Goal: Task Accomplishment & Management: Manage account settings

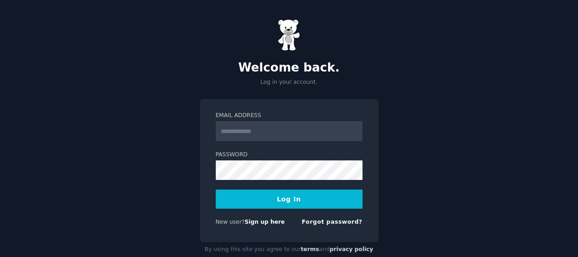
type input "**********"
click at [293, 195] on button "Log In" at bounding box center [289, 199] width 147 height 19
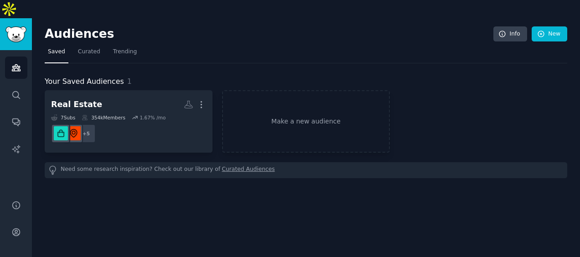
click at [13, 248] on button "More" at bounding box center [16, 259] width 22 height 22
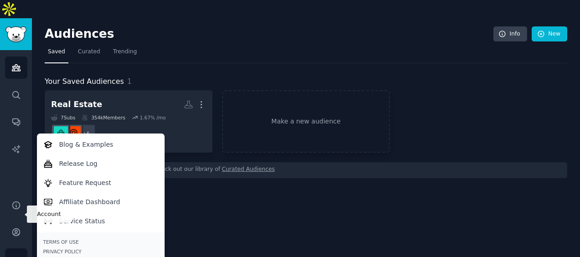
click at [18, 221] on link "Account" at bounding box center [16, 232] width 22 height 22
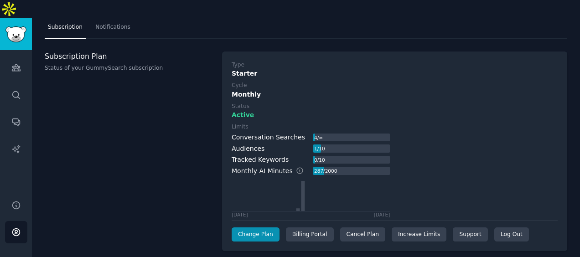
scroll to position [25, 0]
click at [356, 227] on div "Cancel Plan" at bounding box center [362, 234] width 45 height 15
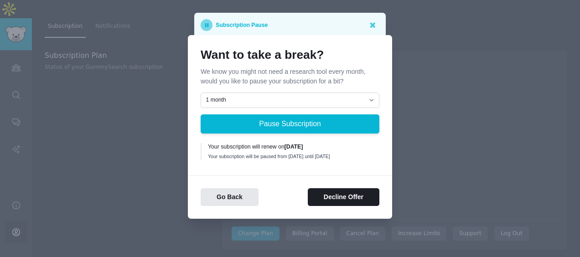
click at [327, 188] on div "Go Back Decline Offer" at bounding box center [290, 191] width 204 height 31
click at [325, 199] on button "Decline Offer" at bounding box center [344, 197] width 72 height 18
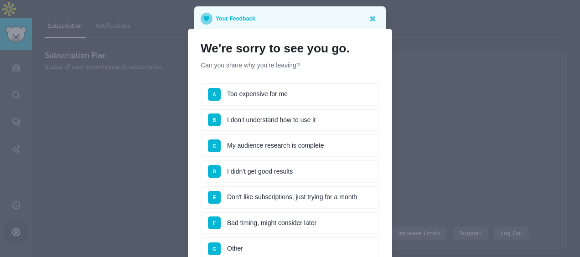
scroll to position [72, 0]
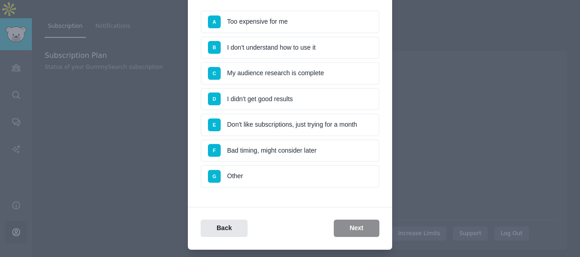
click at [323, 100] on li "D I didn't get good results" at bounding box center [290, 99] width 179 height 23
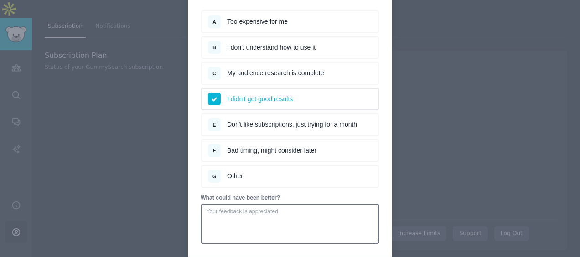
click at [330, 72] on li "C My audience research is complete" at bounding box center [290, 73] width 179 height 23
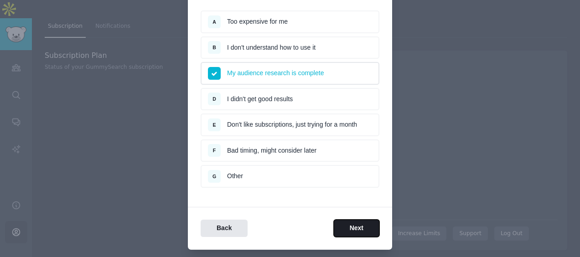
click at [353, 234] on button "Next" at bounding box center [357, 229] width 46 height 18
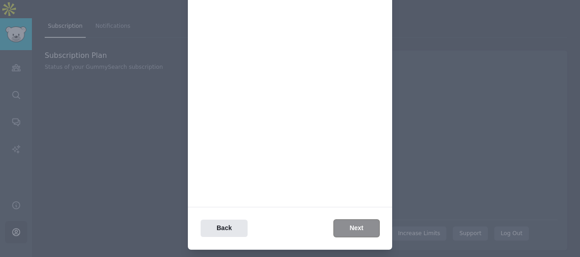
scroll to position [0, 0]
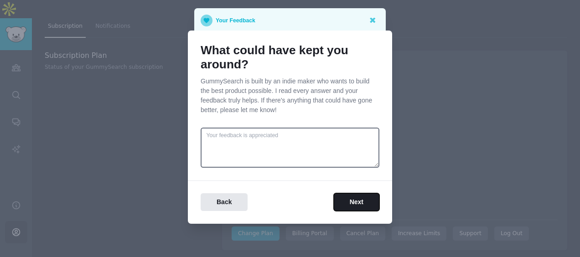
click at [337, 202] on button "Next" at bounding box center [357, 202] width 46 height 18
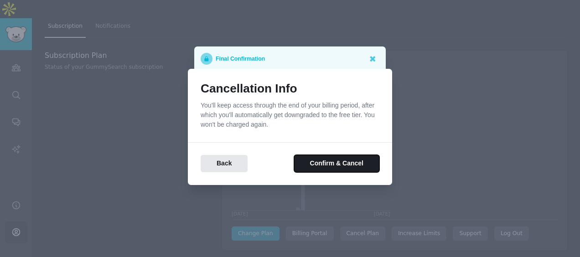
click at [343, 156] on button "Confirm & Cancel" at bounding box center [336, 164] width 85 height 18
